Goal: Task Accomplishment & Management: Use online tool/utility

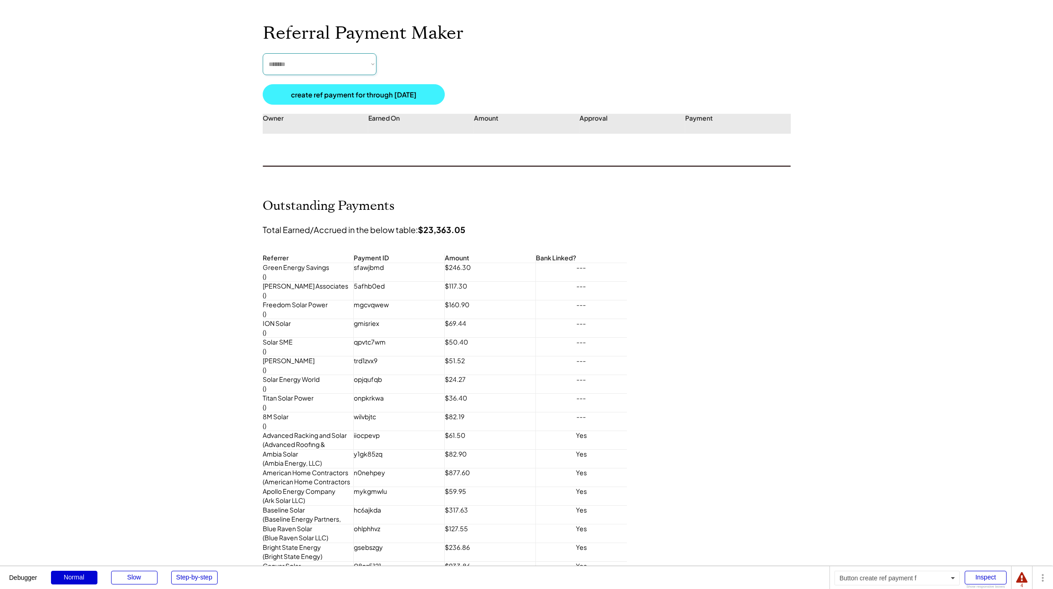
click at [337, 60] on select "**********" at bounding box center [320, 64] width 114 height 22
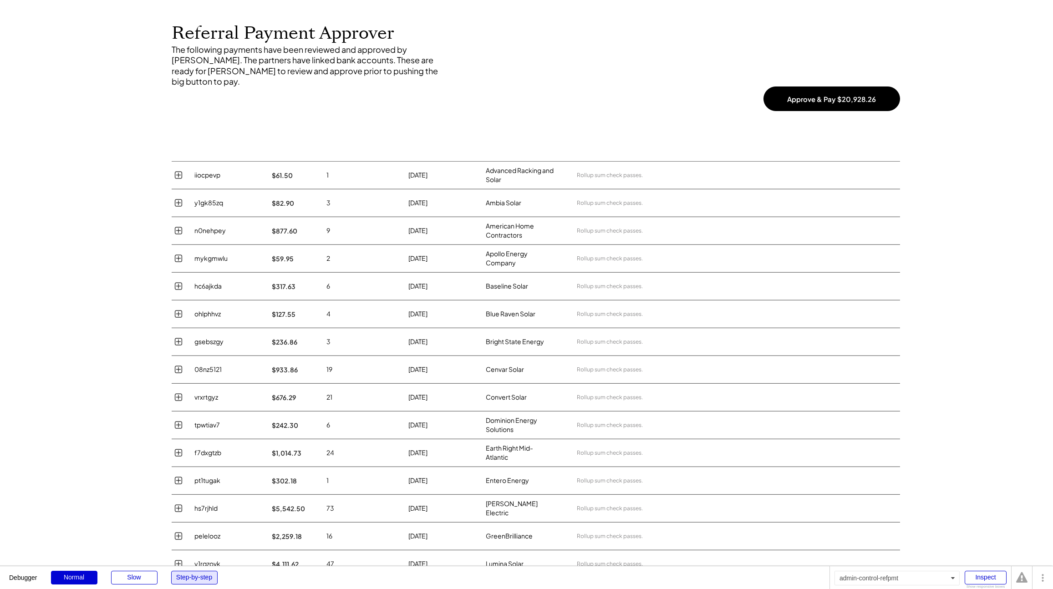
click at [183, 576] on div "Step-by-step" at bounding box center [194, 578] width 46 height 14
click at [815, 88] on button "Approve & Pay $20,928.26" at bounding box center [831, 98] width 137 height 25
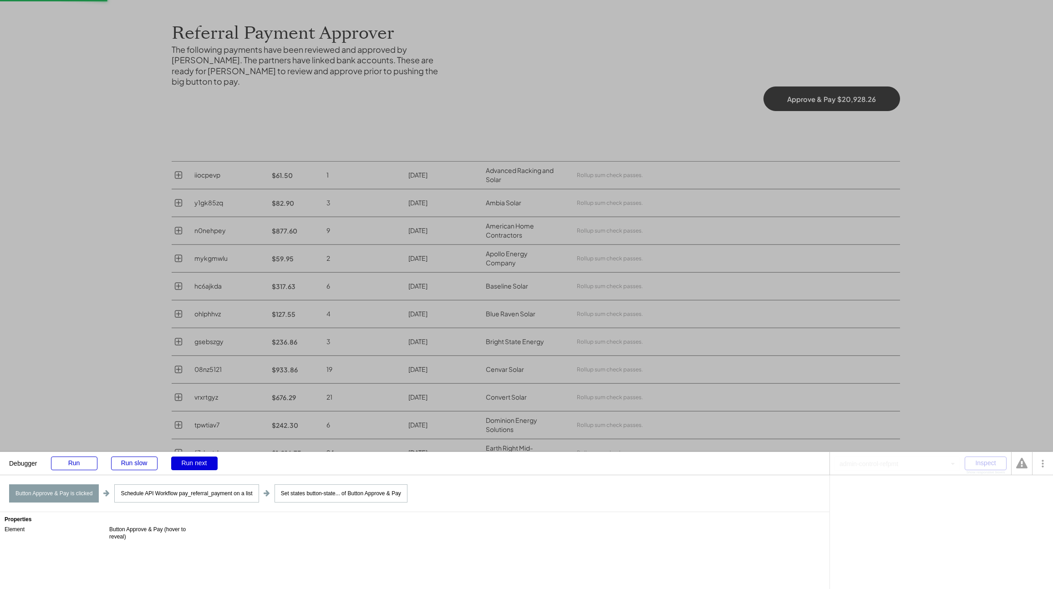
click at [199, 462] on div "Run next" at bounding box center [194, 463] width 46 height 14
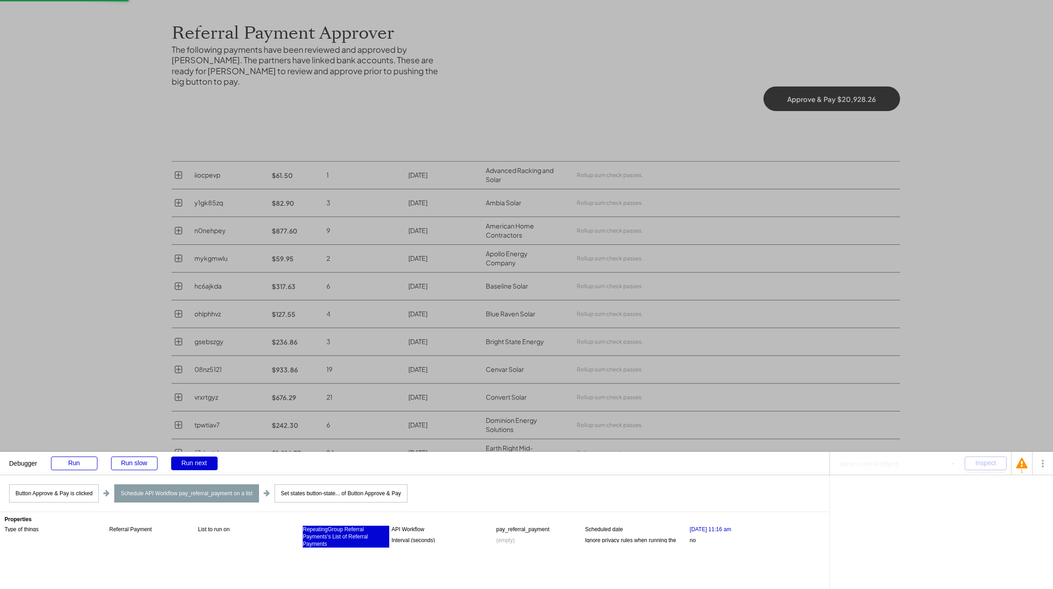
click at [337, 535] on div "RepeatingGroup Referral Payments's List of Referral Payments" at bounding box center [346, 537] width 86 height 22
click at [973, 495] on div "Evaluator RepeatingGroup Referral Payments 's List of Referral Payments" at bounding box center [940, 532] width 223 height 114
click at [972, 491] on div "'s List of Referral Payments" at bounding box center [954, 491] width 66 height 5
click at [206, 463] on div "Run next" at bounding box center [194, 463] width 46 height 14
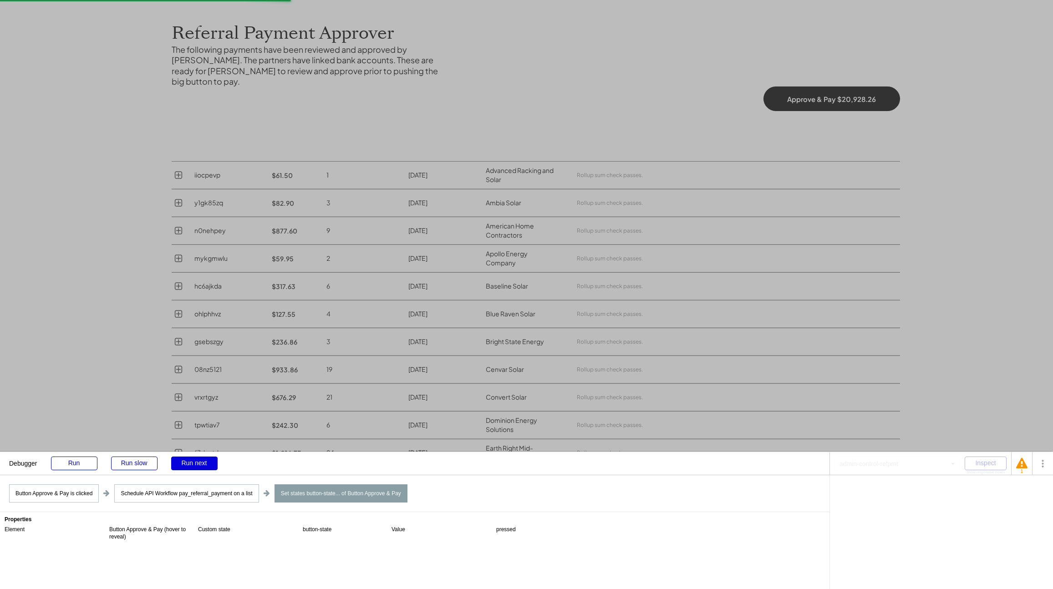
click at [204, 466] on div "Run next" at bounding box center [194, 463] width 46 height 14
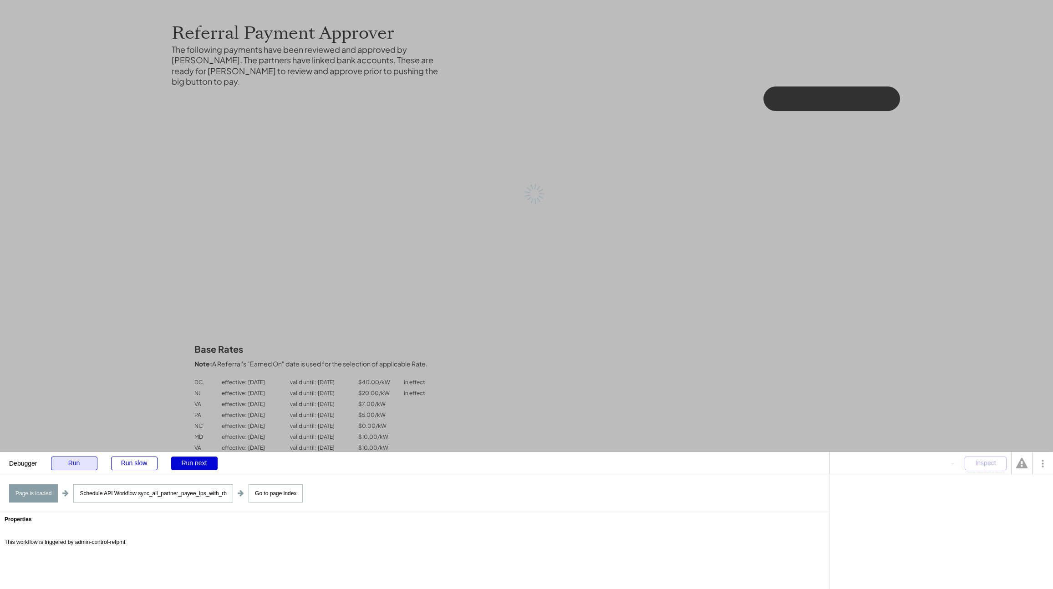
click at [68, 463] on div "Run" at bounding box center [74, 463] width 46 height 14
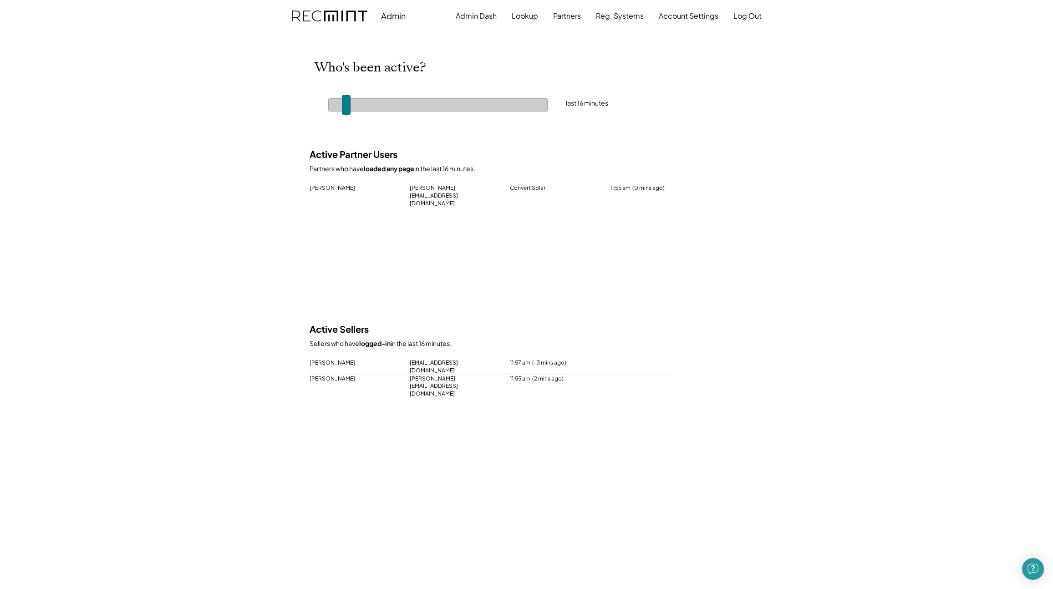
click at [348, 103] on span at bounding box center [346, 105] width 9 height 20
click at [349, 100] on span at bounding box center [346, 105] width 9 height 20
click at [347, 108] on span at bounding box center [344, 105] width 9 height 20
click at [345, 106] on span at bounding box center [344, 105] width 9 height 20
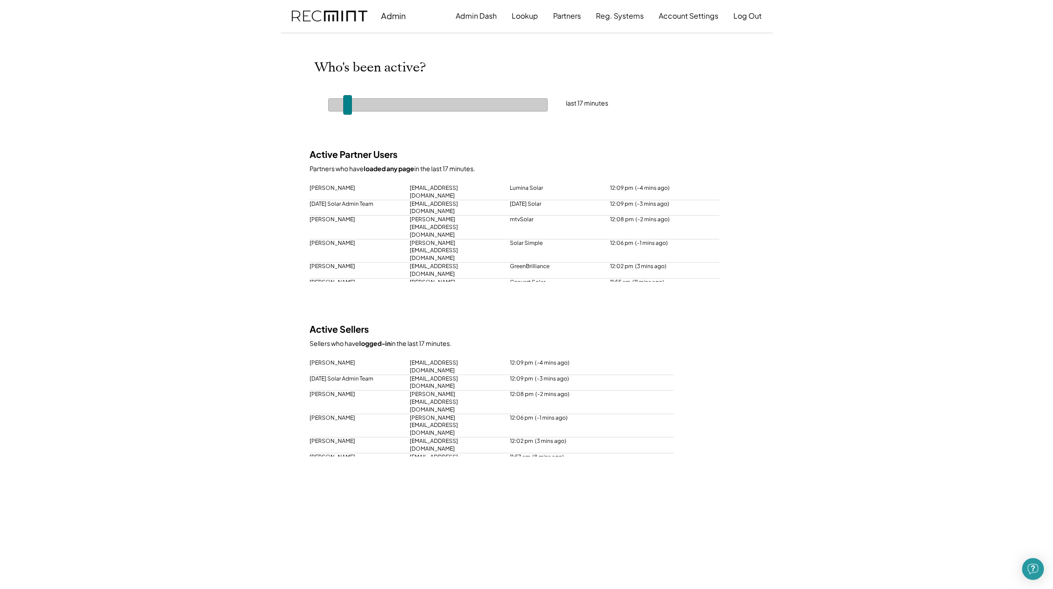
drag, startPoint x: 347, startPoint y: 109, endPoint x: 352, endPoint y: 109, distance: 5.0
click at [352, 109] on span at bounding box center [347, 105] width 9 height 20
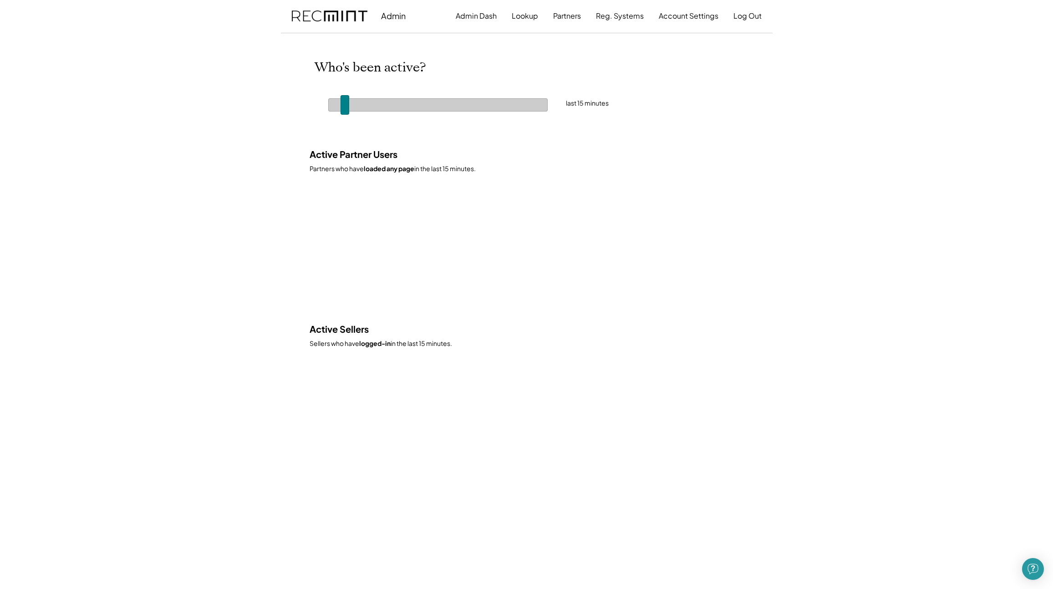
click at [348, 107] on span at bounding box center [344, 105] width 9 height 20
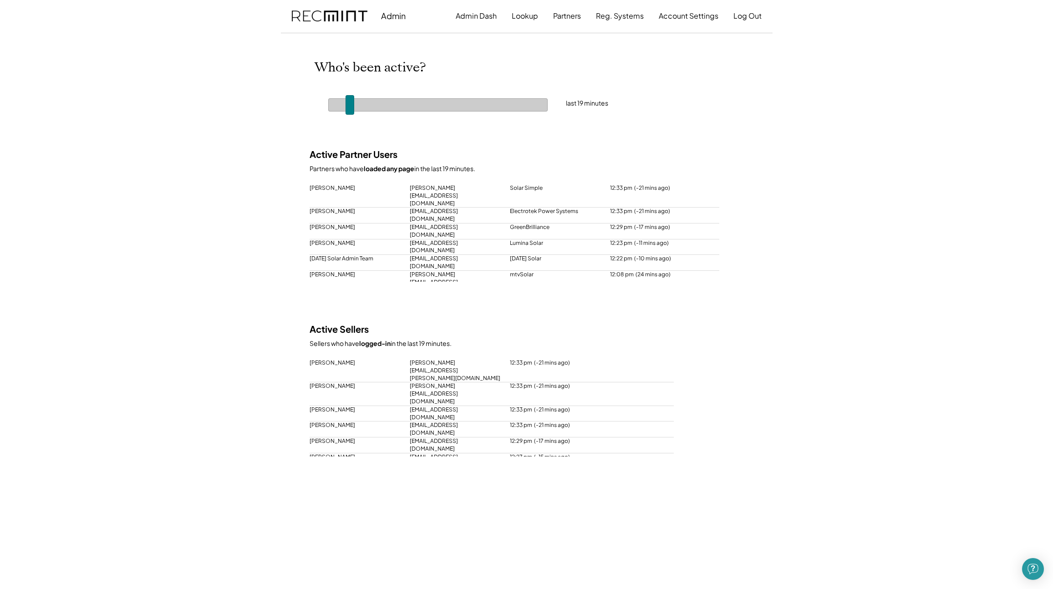
drag, startPoint x: 349, startPoint y: 104, endPoint x: 355, endPoint y: 104, distance: 5.9
click at [354, 104] on span at bounding box center [349, 105] width 9 height 20
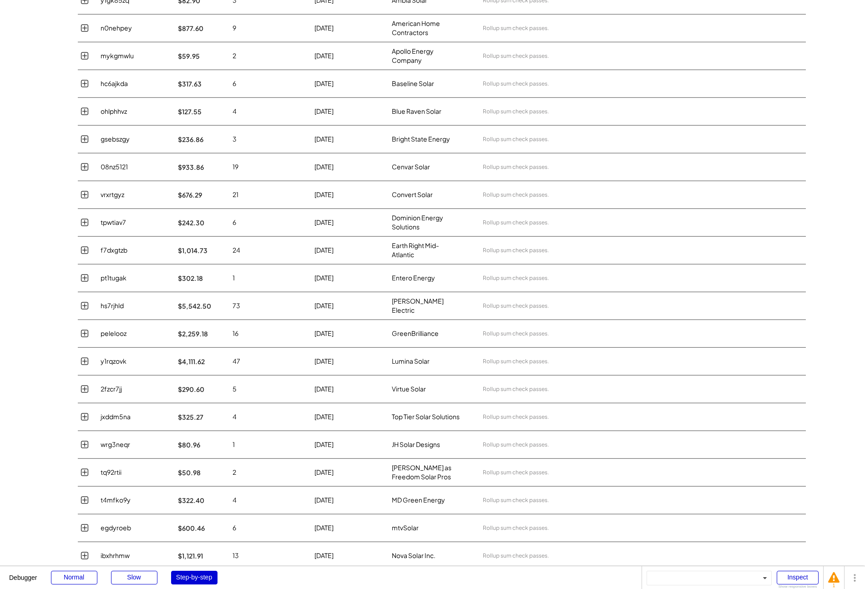
scroll to position [204, 0]
click at [86, 383] on use at bounding box center [84, 386] width 7 height 7
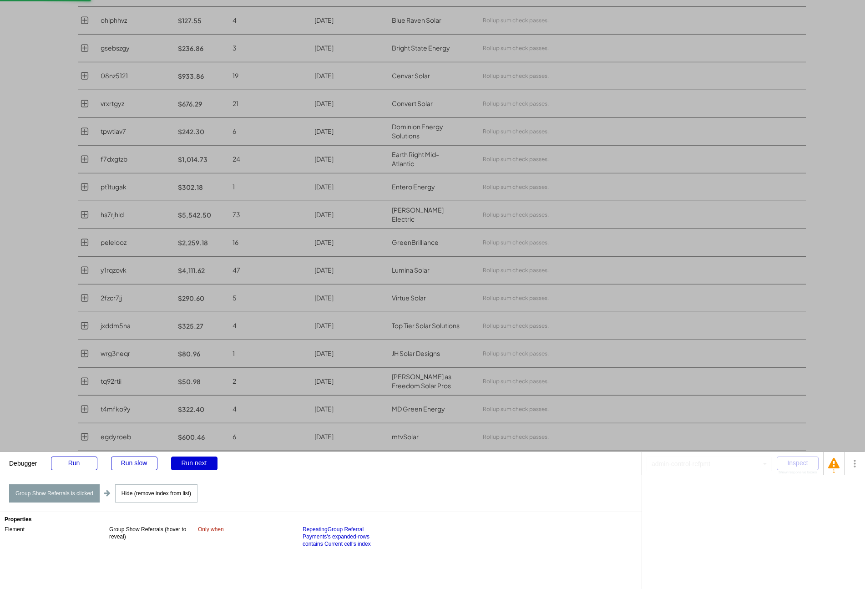
scroll to position [295, 0]
click at [78, 463] on div "Run" at bounding box center [74, 463] width 46 height 14
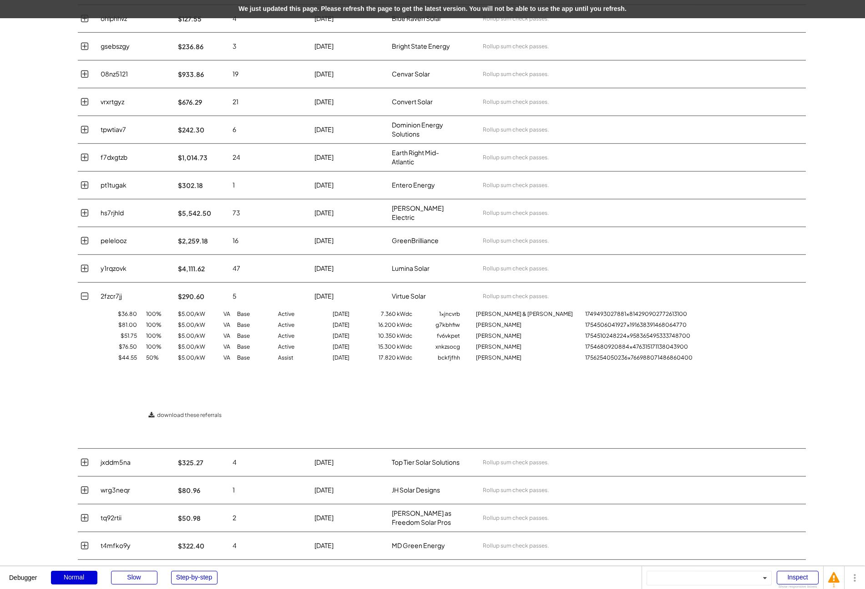
scroll to position [0, 0]
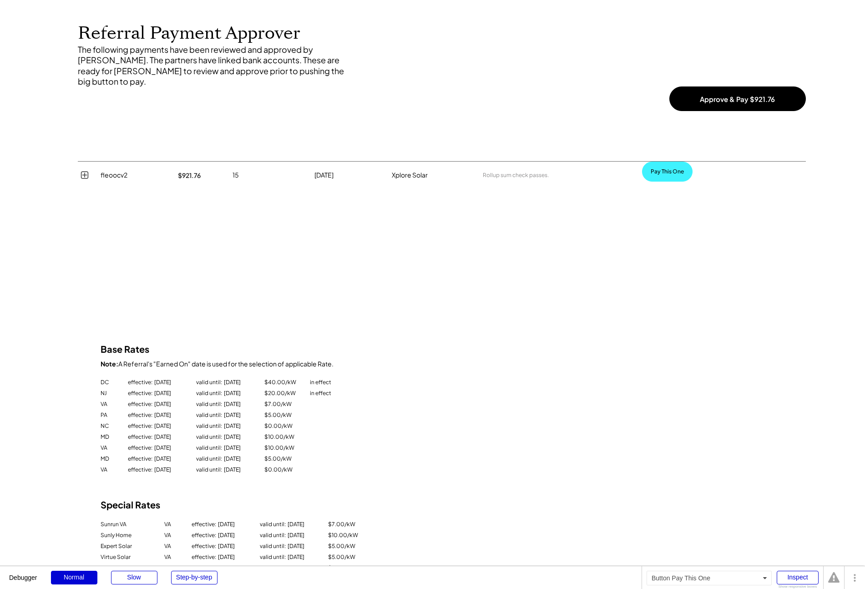
click at [659, 165] on button "Pay This One" at bounding box center [667, 172] width 51 height 20
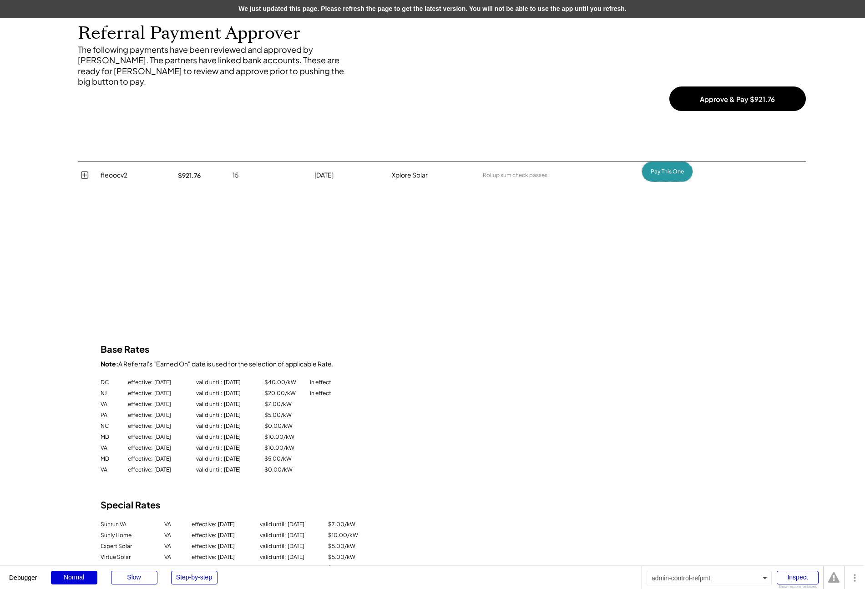
click at [294, 10] on div "We just updated this page. Please refresh the page to get the latest version. Y…" at bounding box center [432, 9] width 865 height 18
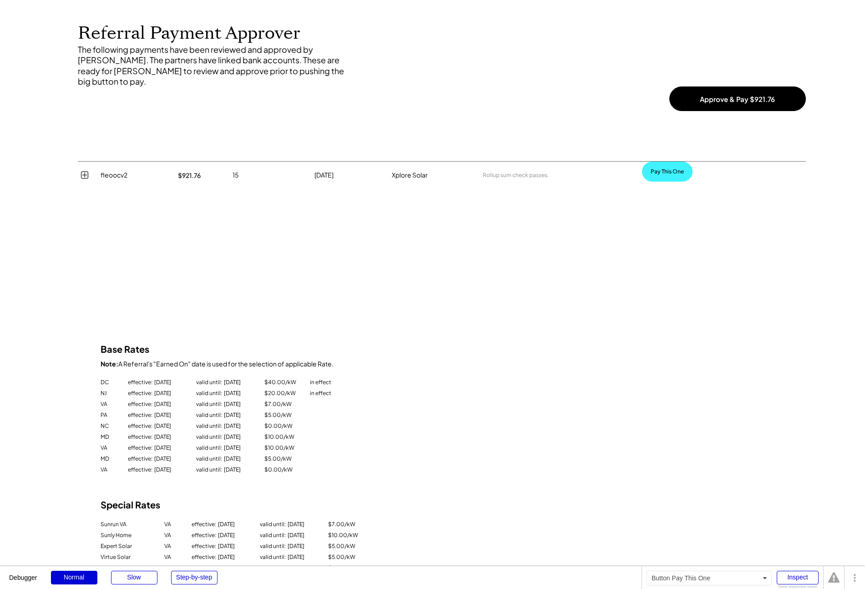
click at [670, 162] on button "Pay This One" at bounding box center [667, 172] width 51 height 20
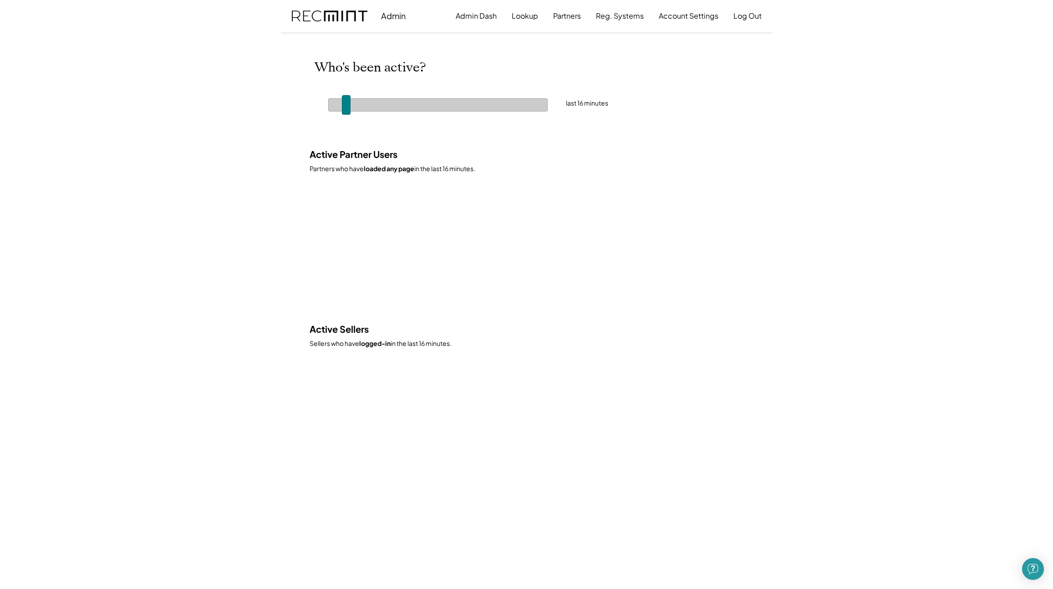
click at [347, 105] on span at bounding box center [346, 105] width 9 height 20
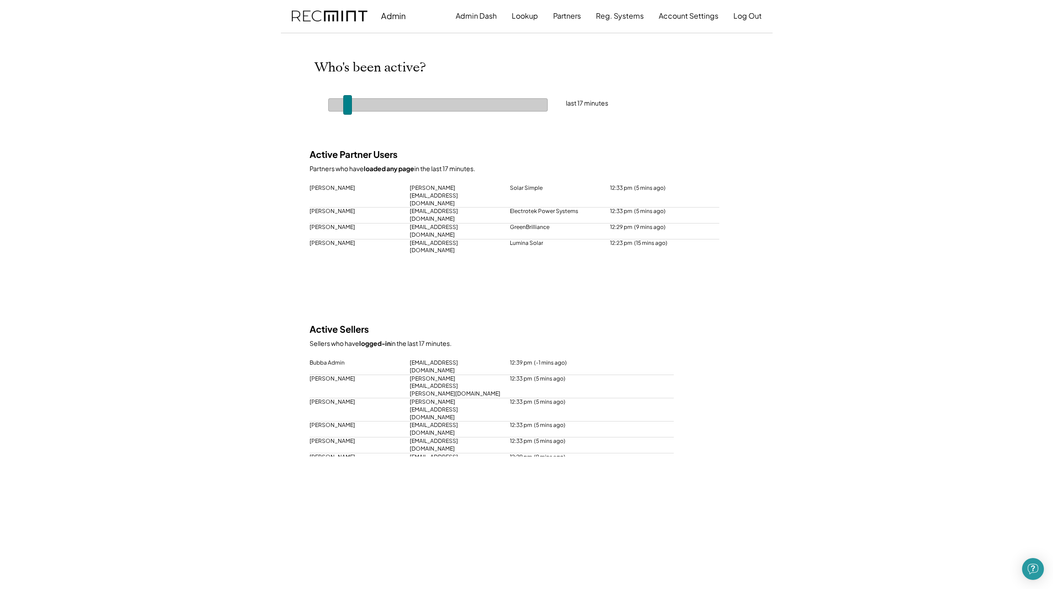
click at [348, 101] on span at bounding box center [347, 105] width 9 height 20
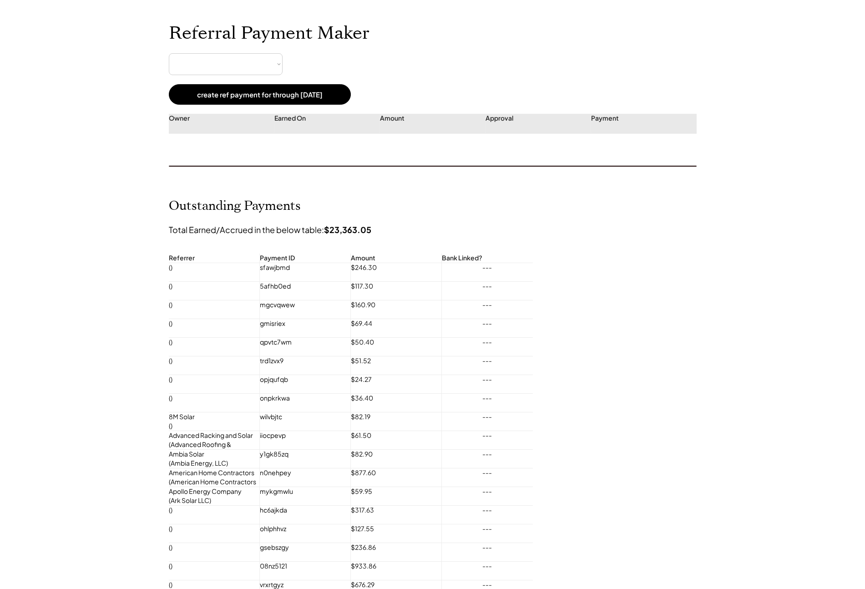
click at [268, 62] on select at bounding box center [226, 64] width 114 height 22
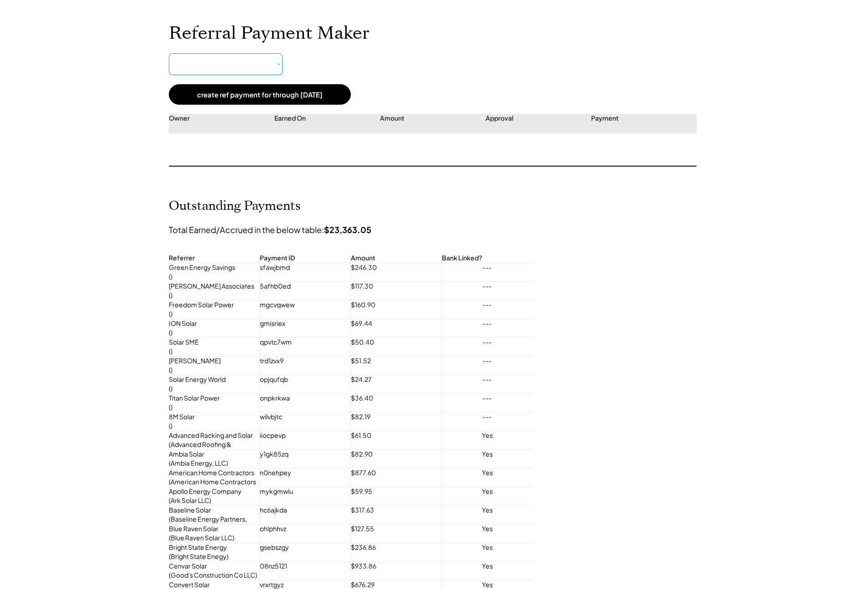
select select "**********"
click at [209, 64] on select "**********" at bounding box center [226, 64] width 114 height 22
click at [245, 66] on select "**********" at bounding box center [226, 64] width 114 height 22
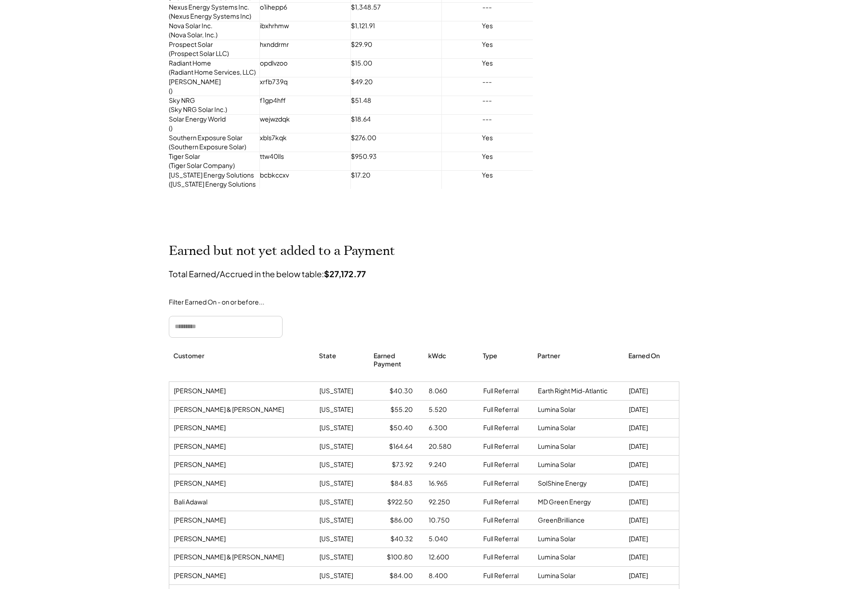
scroll to position [875, 0]
drag, startPoint x: 451, startPoint y: 258, endPoint x: 141, endPoint y: 252, distance: 310.4
drag, startPoint x: 371, startPoint y: 273, endPoint x: 331, endPoint y: 273, distance: 40.5
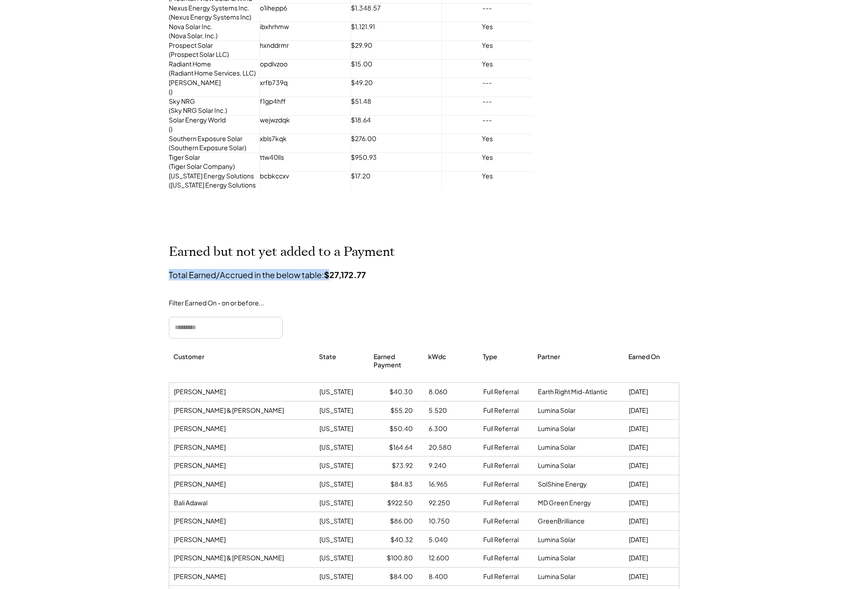
click at [330, 273] on strong "$27,172.77" at bounding box center [345, 274] width 42 height 10
drag, startPoint x: 326, startPoint y: 272, endPoint x: 366, endPoint y: 272, distance: 39.6
click at [366, 272] on strong "$27,172.77" at bounding box center [345, 274] width 42 height 10
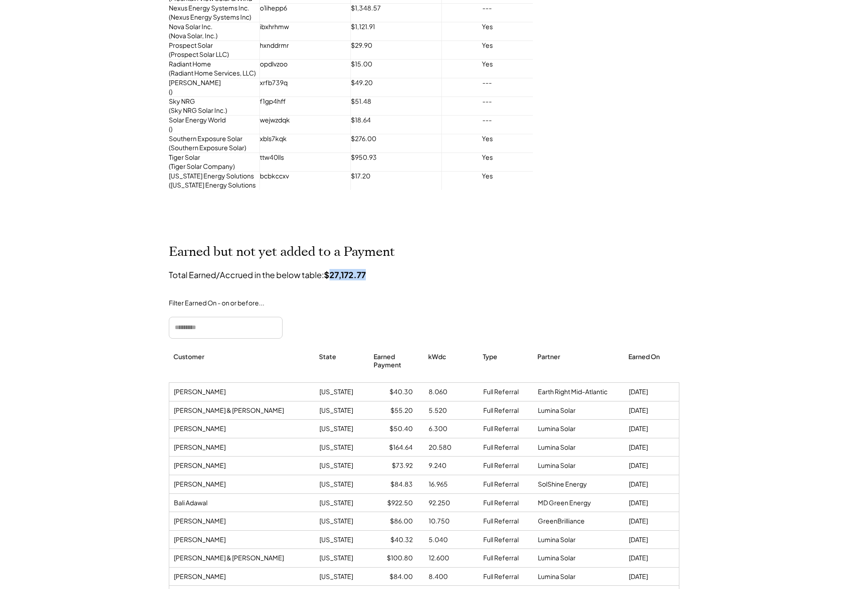
drag, startPoint x: 368, startPoint y: 272, endPoint x: 332, endPoint y: 273, distance: 36.4
click at [332, 273] on strong "$27,172.77" at bounding box center [345, 274] width 42 height 10
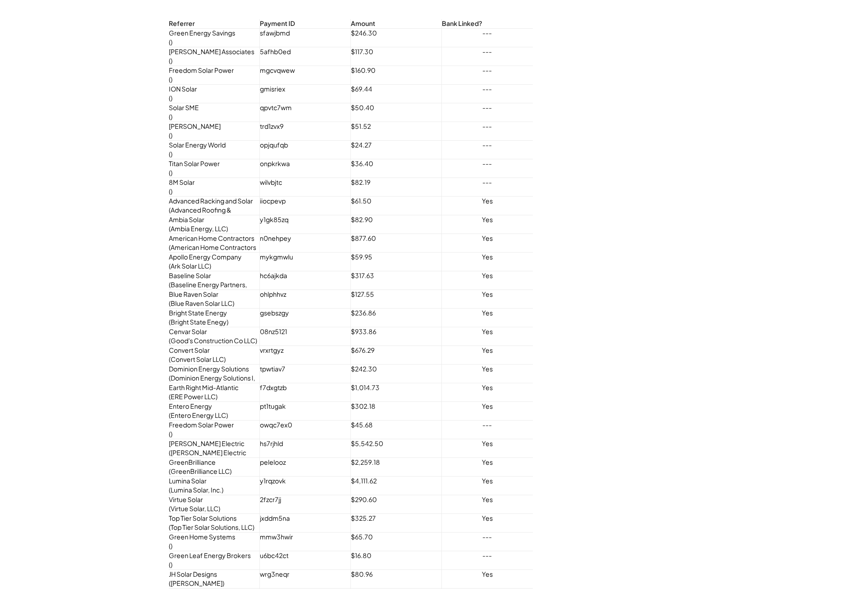
scroll to position [233, 0]
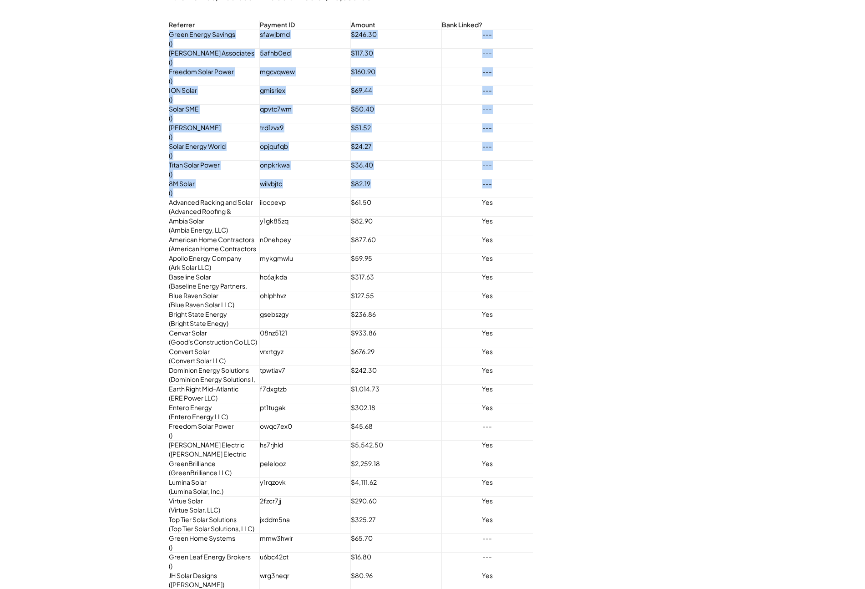
drag, startPoint x: 175, startPoint y: 34, endPoint x: 531, endPoint y: 186, distance: 387.1
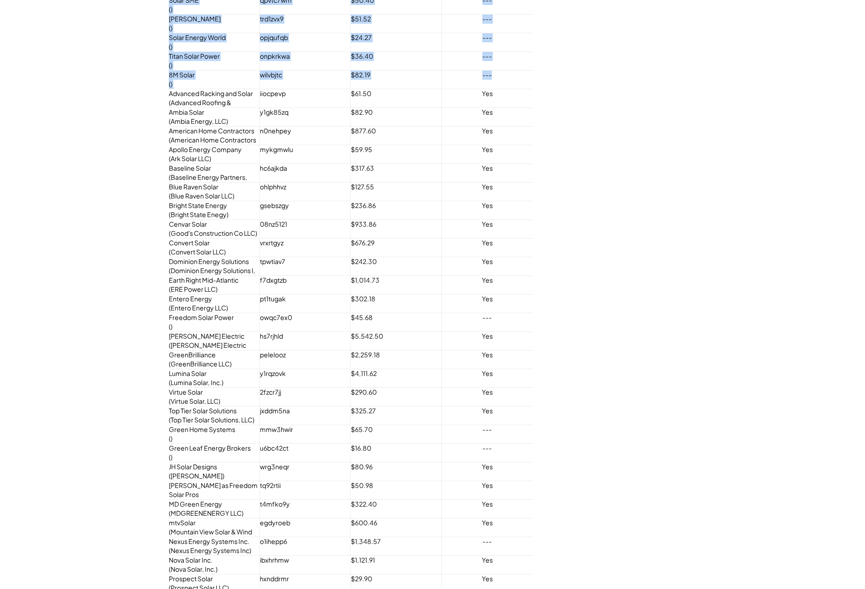
scroll to position [351, 0]
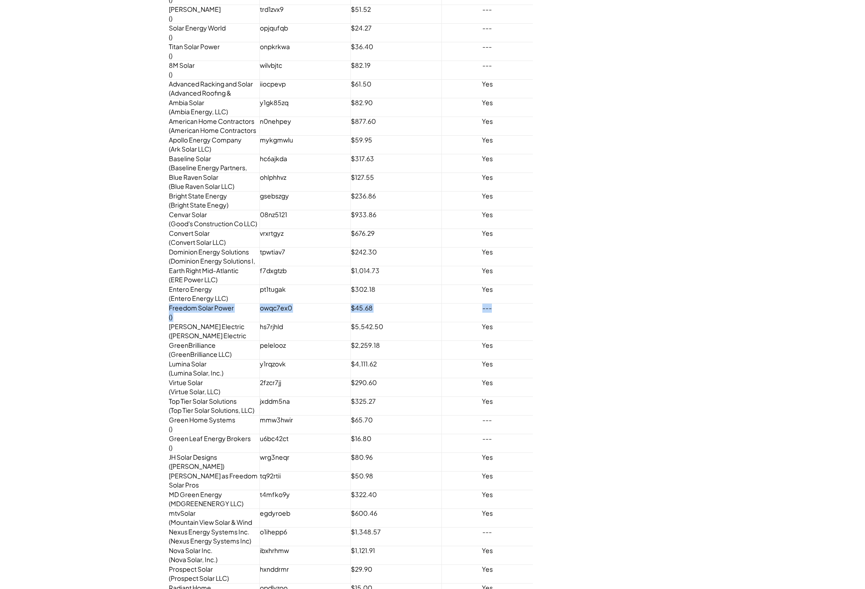
drag, startPoint x: 208, startPoint y: 310, endPoint x: 494, endPoint y: 318, distance: 285.4
click at [495, 318] on div "---" at bounding box center [487, 312] width 91 height 16
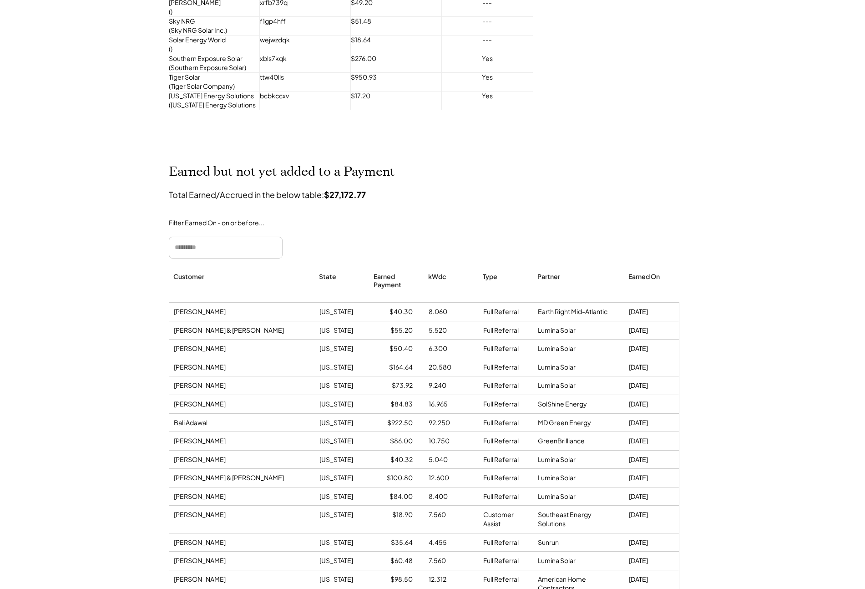
scroll to position [1074, 0]
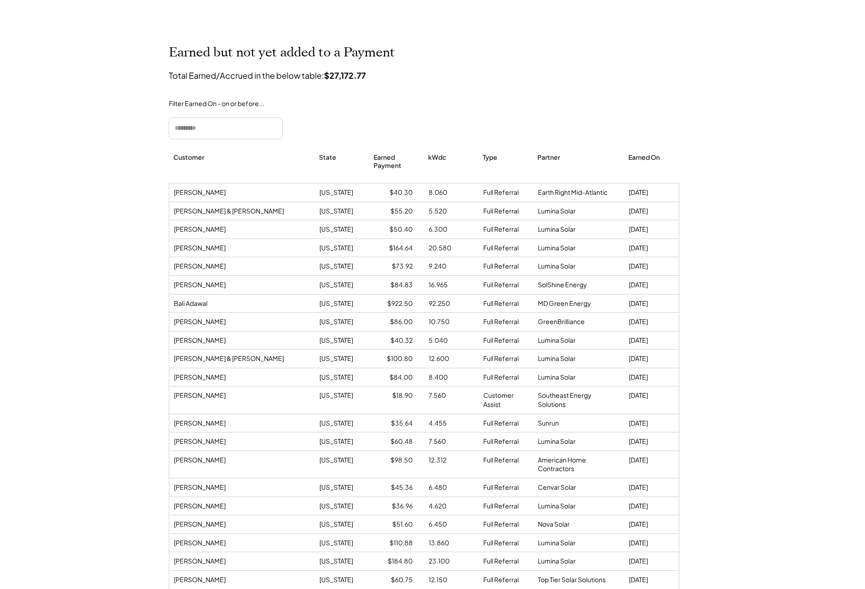
drag, startPoint x: 664, startPoint y: 194, endPoint x: 163, endPoint y: 192, distance: 501.5
drag, startPoint x: 165, startPoint y: 57, endPoint x: 409, endPoint y: 56, distance: 243.9
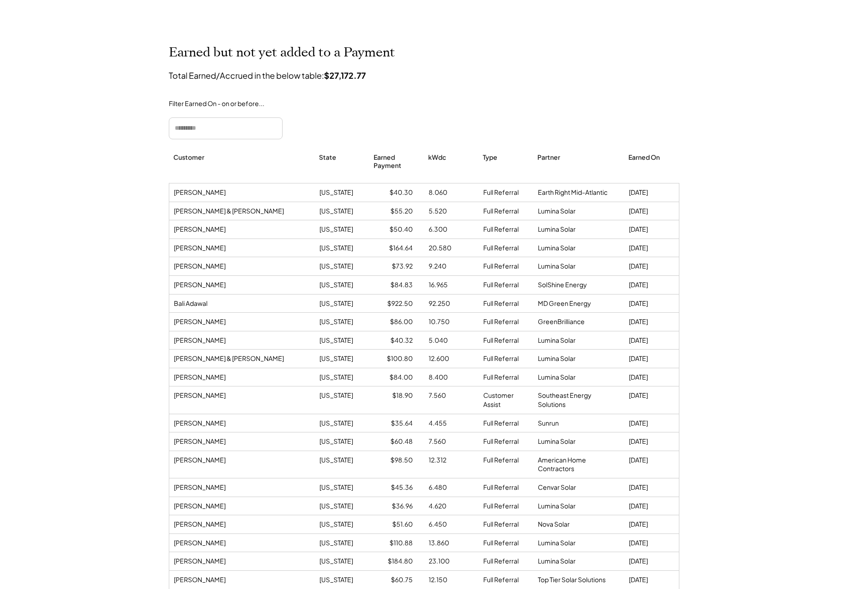
click at [409, 56] on h2 "Earned but not yet added to a Payment" at bounding box center [433, 30] width 528 height 61
drag, startPoint x: 325, startPoint y: 75, endPoint x: 138, endPoint y: 69, distance: 187.1
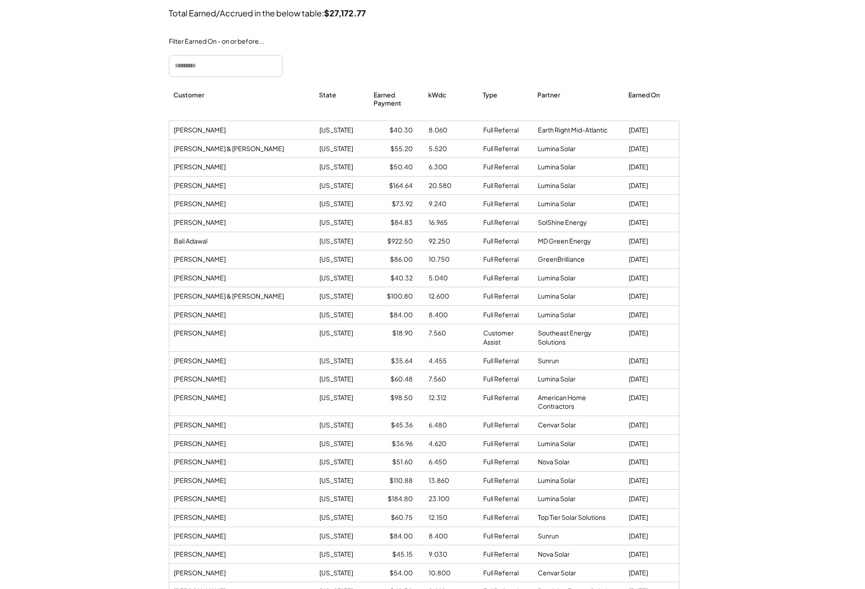
scroll to position [1139, 0]
drag, startPoint x: 655, startPoint y: 179, endPoint x: 169, endPoint y: 131, distance: 488.4
click at [169, 131] on div "David Domnitch Virginia $40.30 8.060 Full Referral Earth Right Mid-Atlantic 9/1…" at bounding box center [424, 128] width 510 height 18
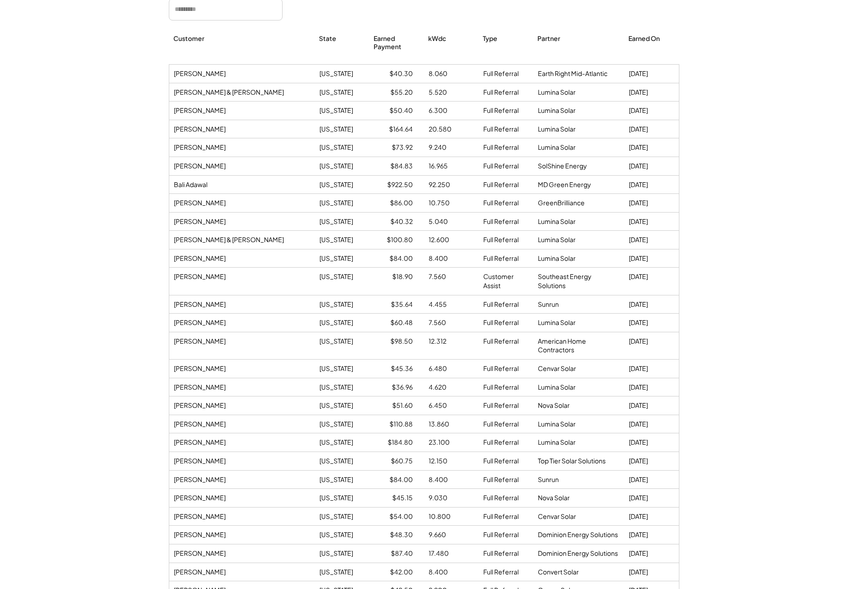
scroll to position [1197, 0]
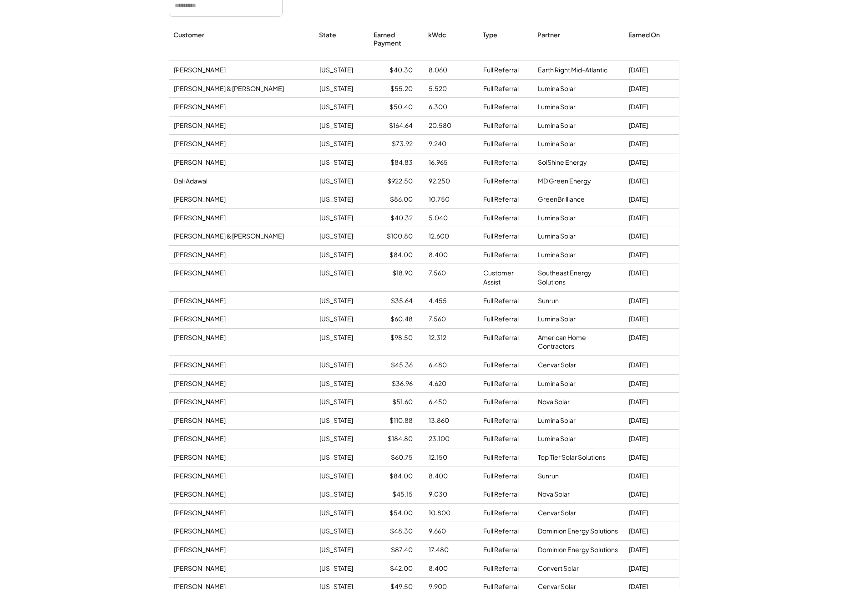
drag, startPoint x: 179, startPoint y: 180, endPoint x: 649, endPoint y: 188, distance: 470.2
click at [649, 188] on div "Bali Adawal Maryland $922.50 92.250 Full Referral MD Green Energy 9/17/25" at bounding box center [424, 181] width 510 height 18
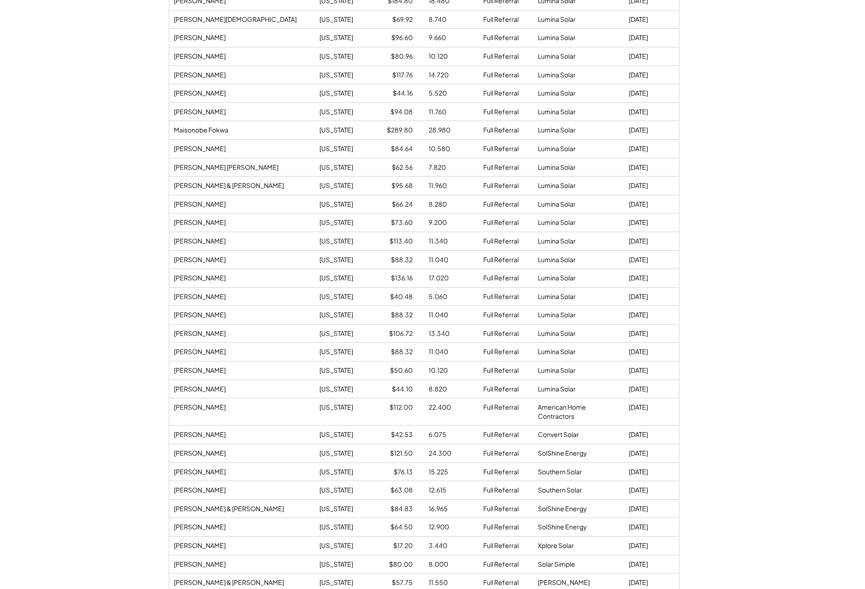
scroll to position [3976, 0]
drag, startPoint x: 664, startPoint y: 382, endPoint x: 601, endPoint y: 220, distance: 174.1
click at [601, 220] on div "David Domnitch Virginia $40.30 8.060 Full Referral Earth Right Mid-Atlantic 9/1…" at bounding box center [424, 9] width 511 height 5456
click at [601, 215] on div "David Twenhafel Maryland $66.24 8.280 Full Referral Lumina Solar 9/05/25" at bounding box center [424, 206] width 510 height 18
drag, startPoint x: 656, startPoint y: 214, endPoint x: 152, endPoint y: 213, distance: 503.8
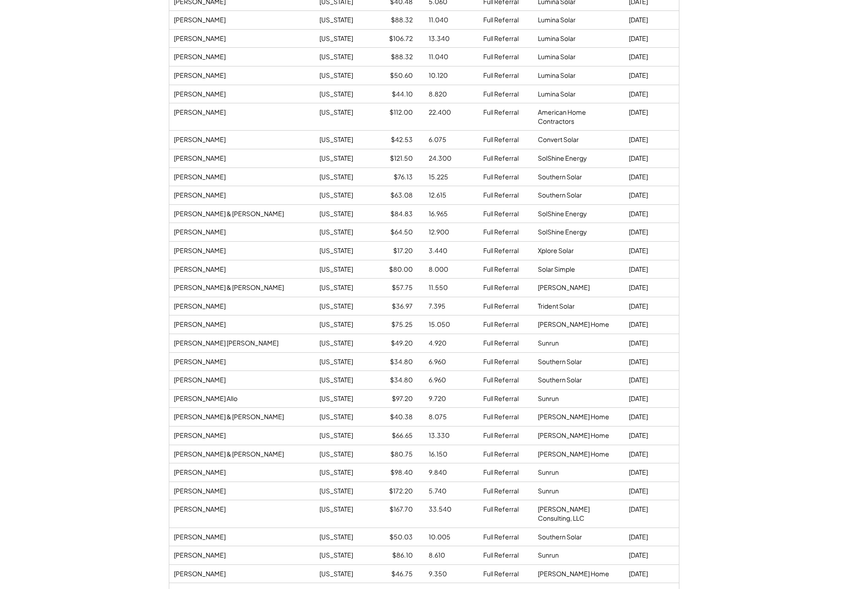
scroll to position [4263, 0]
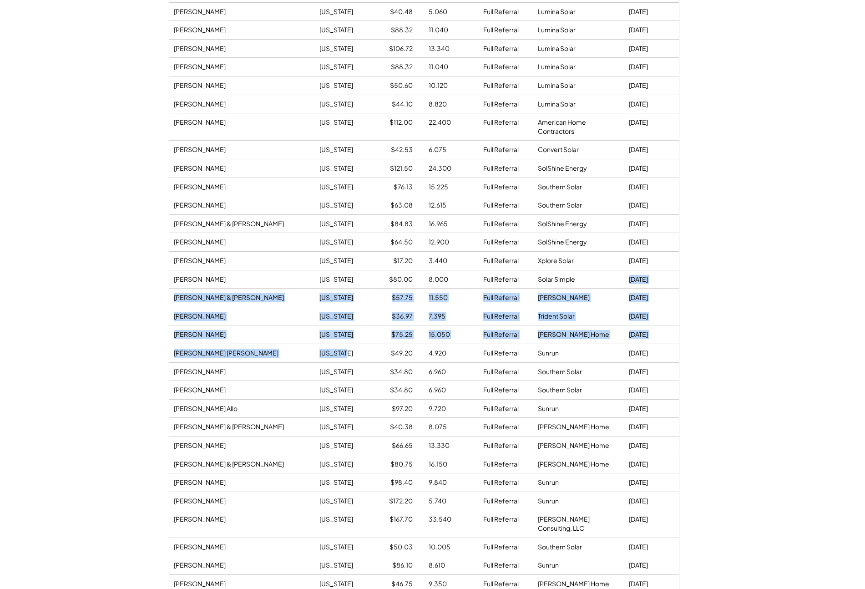
drag, startPoint x: 671, startPoint y: 279, endPoint x: 344, endPoint y: 367, distance: 338.7
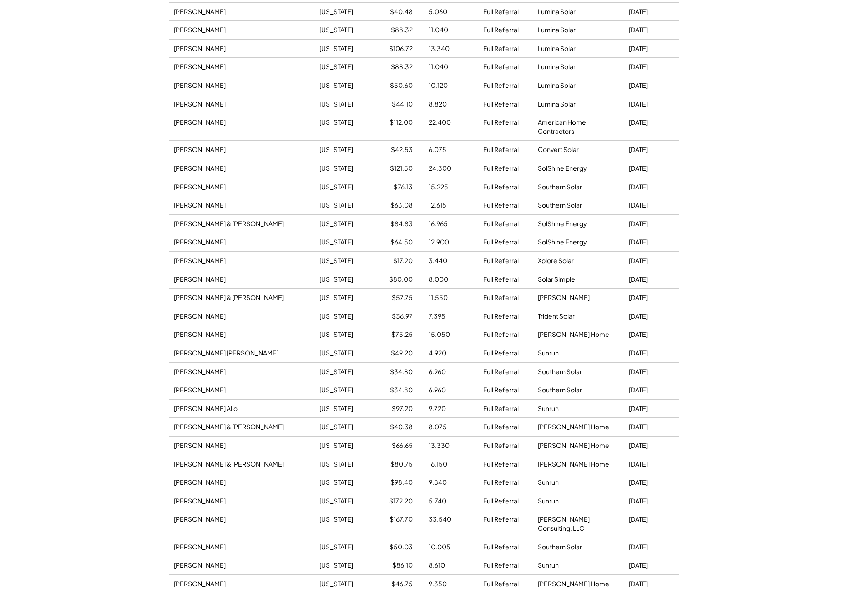
drag, startPoint x: 344, startPoint y: 367, endPoint x: 213, endPoint y: 311, distance: 142.9
click at [344, 362] on div "Jose Castillo Soto Maryland $49.20 4.920 Full Referral Sunrun 8/20/25" at bounding box center [424, 353] width 510 height 18
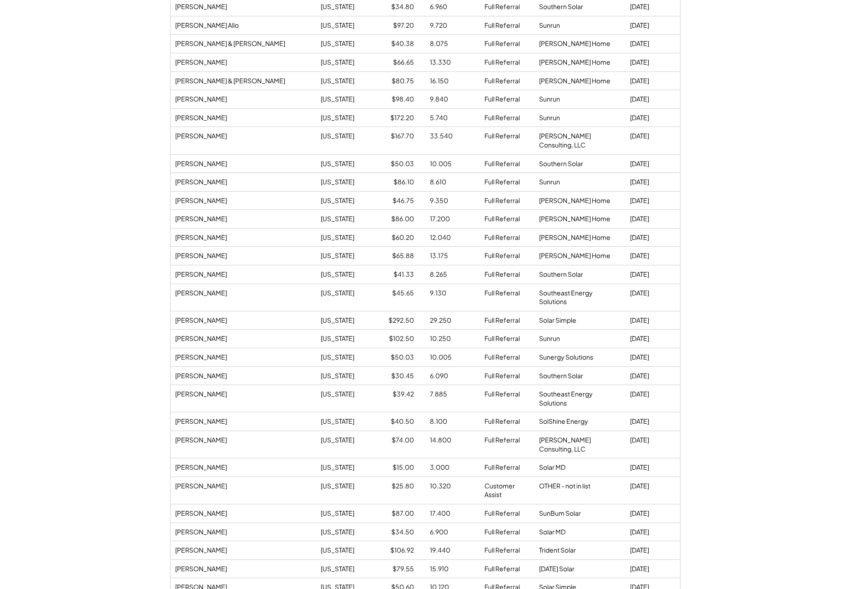
scroll to position [4752, 0]
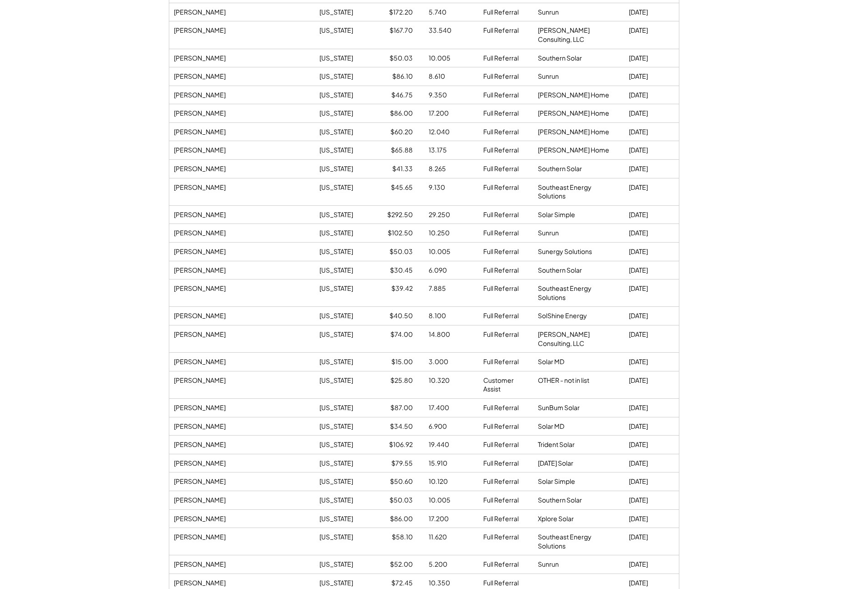
drag, startPoint x: 658, startPoint y: 324, endPoint x: 139, endPoint y: 324, distance: 519.2
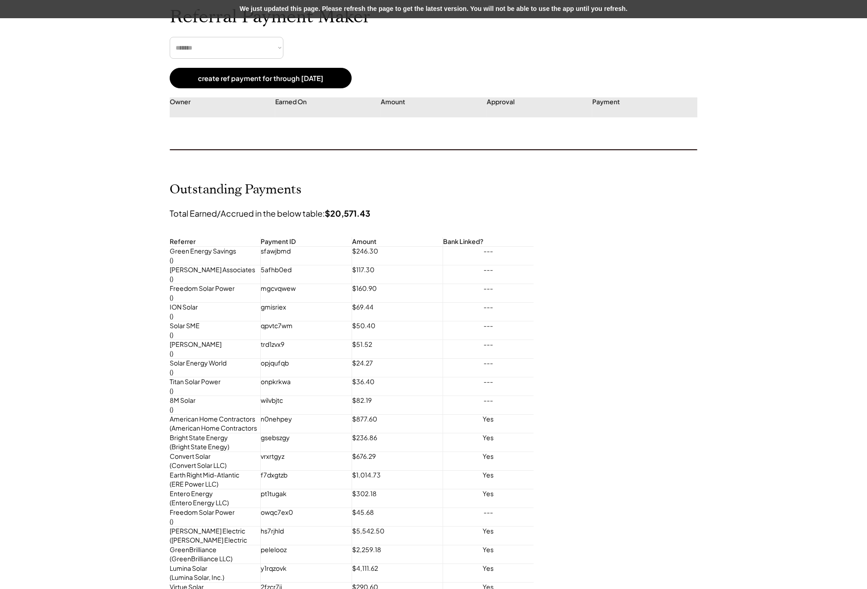
scroll to position [0, 0]
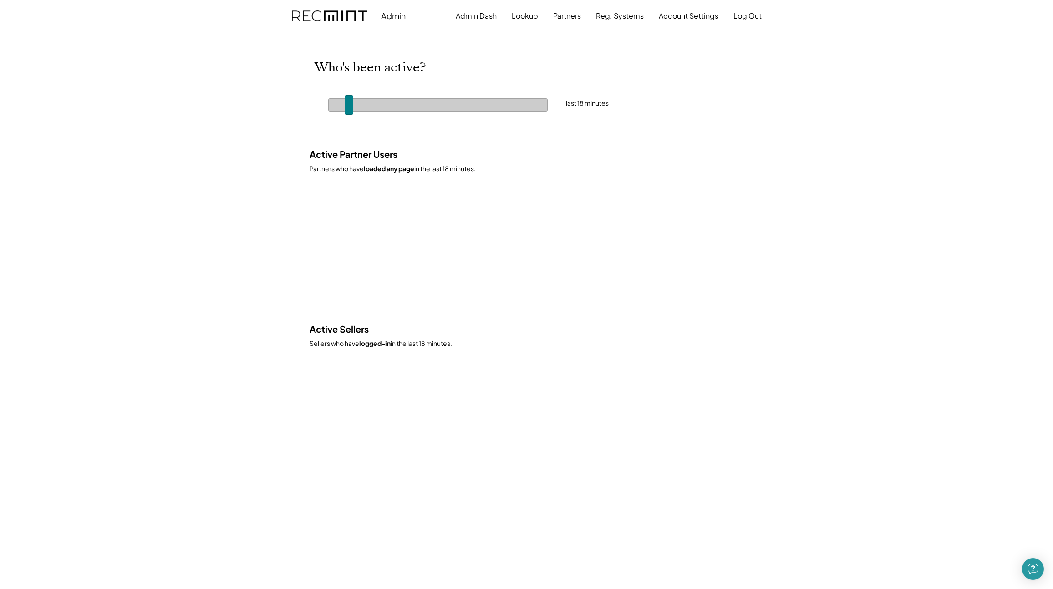
click at [349, 101] on span at bounding box center [348, 105] width 9 height 20
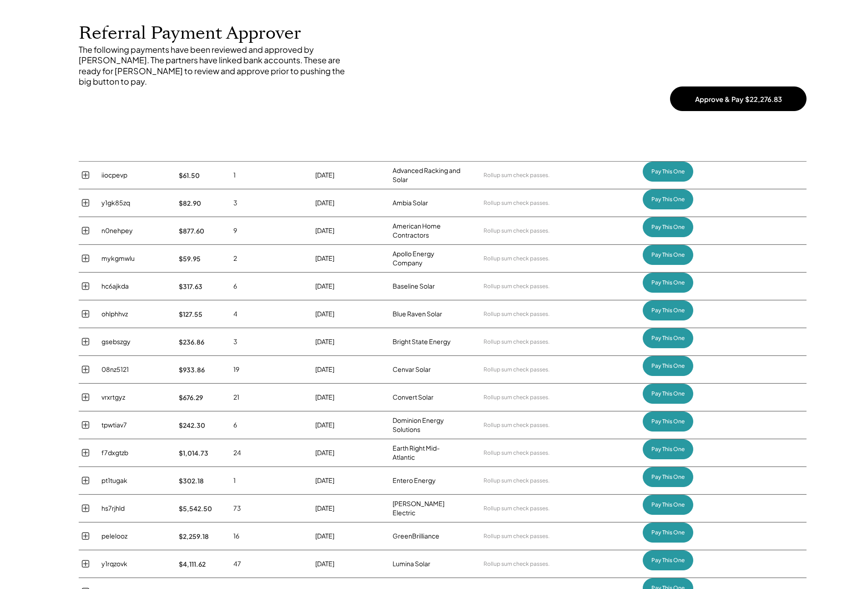
click at [773, 89] on button "Approve & Pay $22,276.83" at bounding box center [738, 98] width 137 height 25
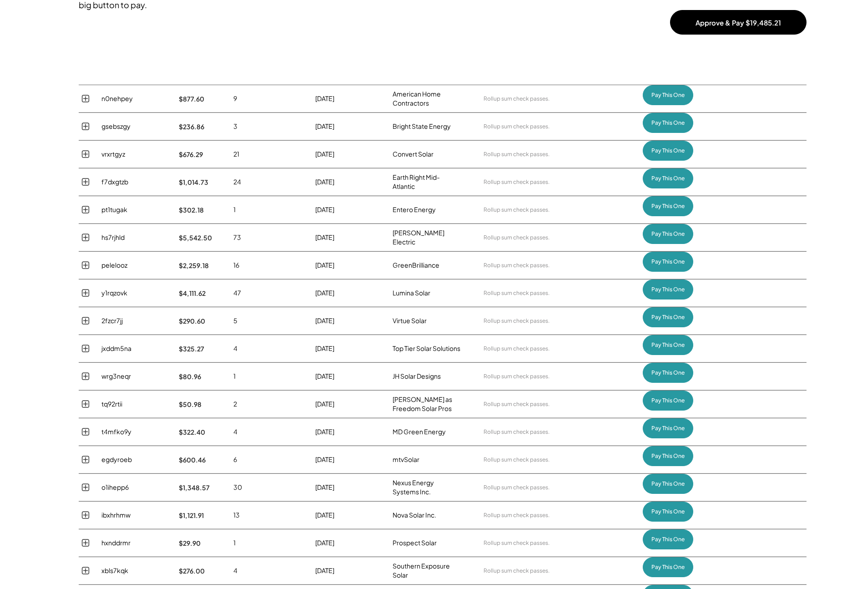
scroll to position [180, 0]
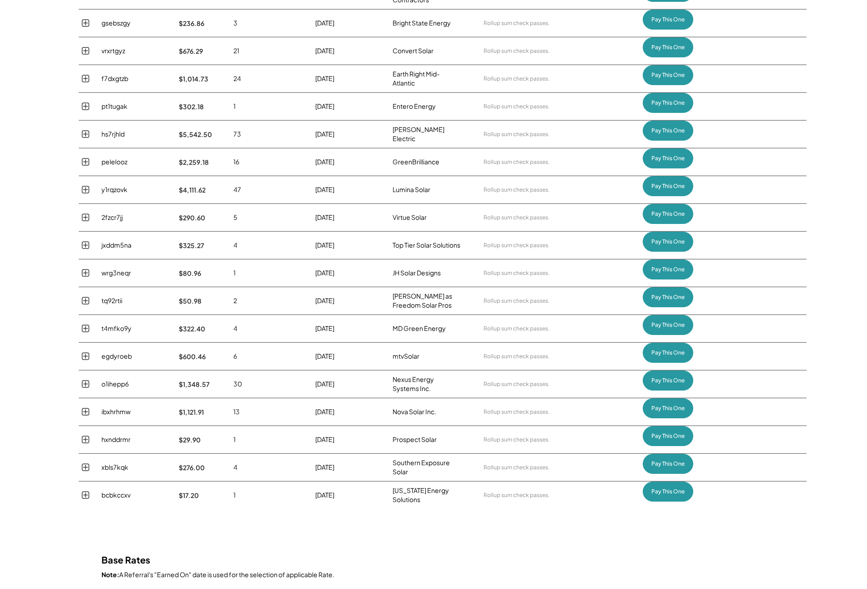
click at [121, 352] on div "egdyroeb" at bounding box center [135, 356] width 68 height 9
copy div "egdyroeb"
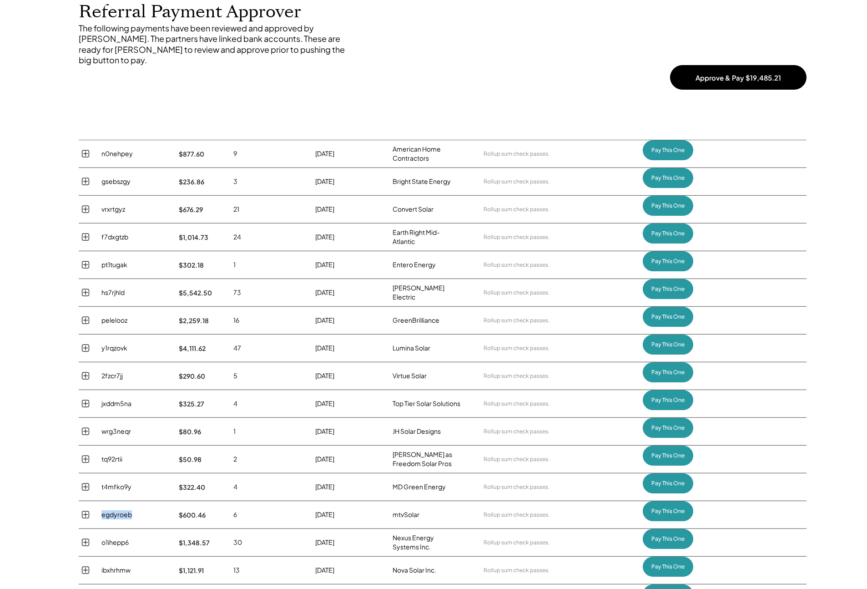
scroll to position [0, 0]
